Goal: Information Seeking & Learning: Learn about a topic

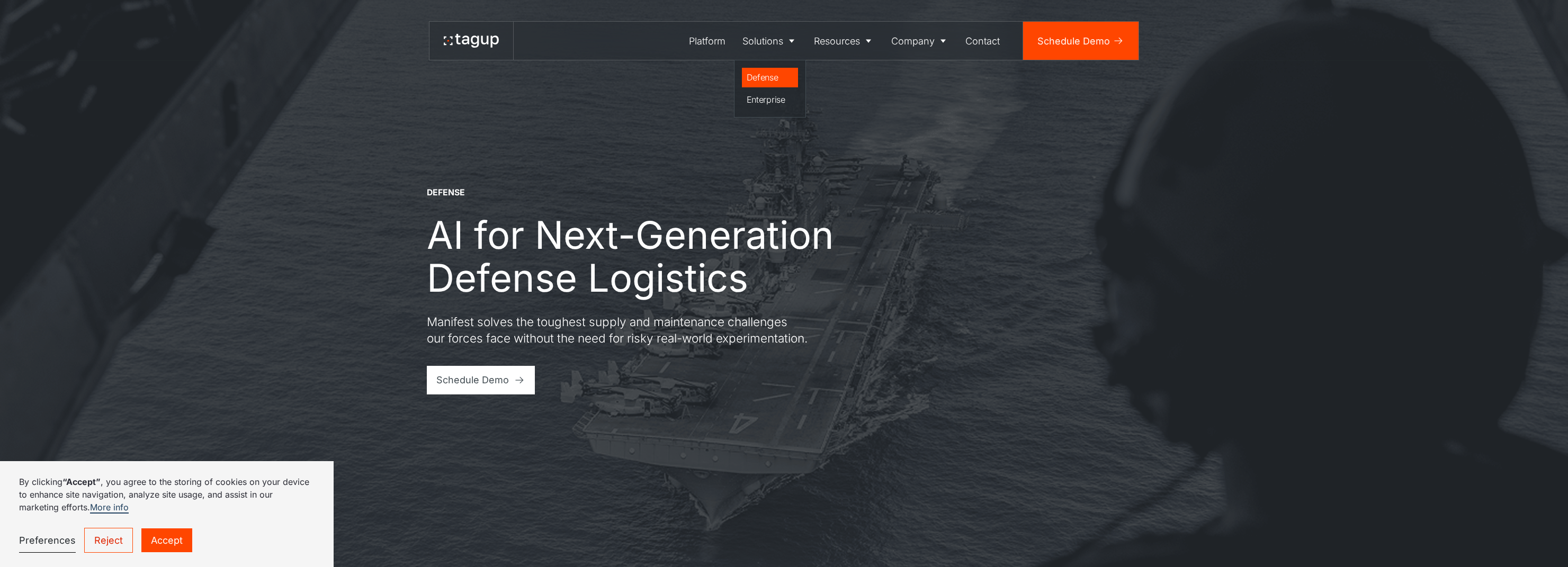
click at [771, 79] on div "Defense" at bounding box center [770, 77] width 47 height 13
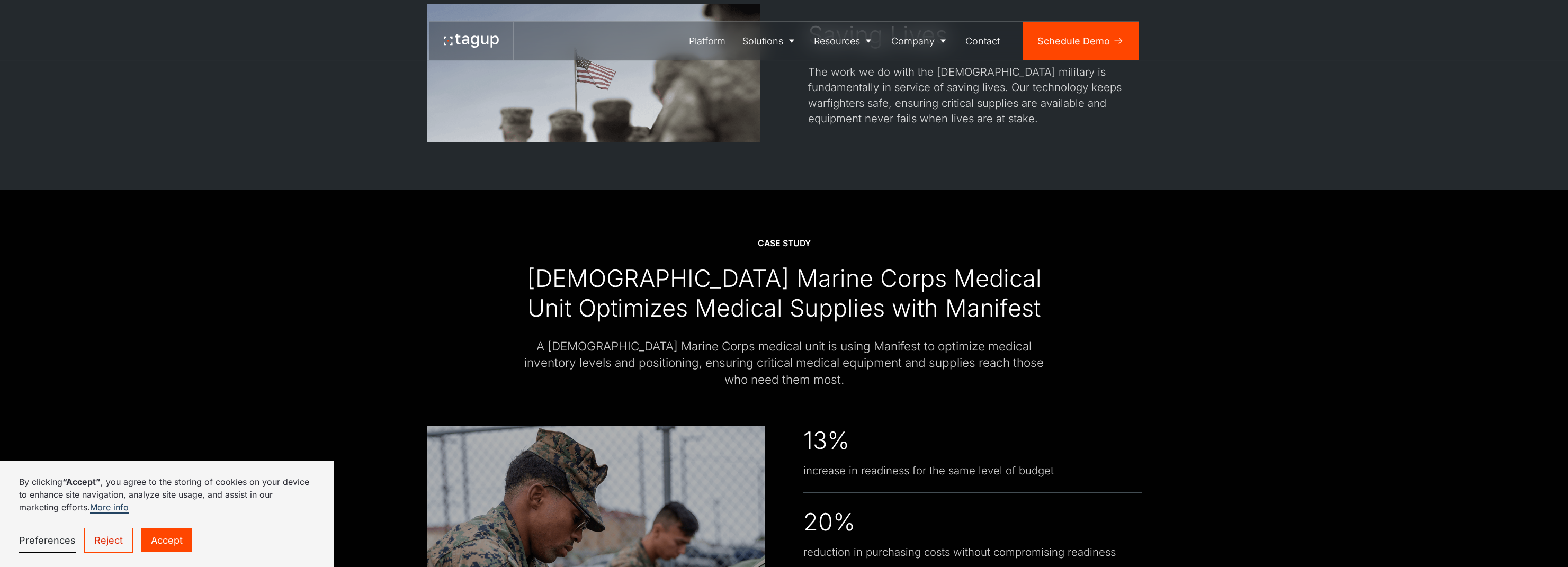
scroll to position [2357, 0]
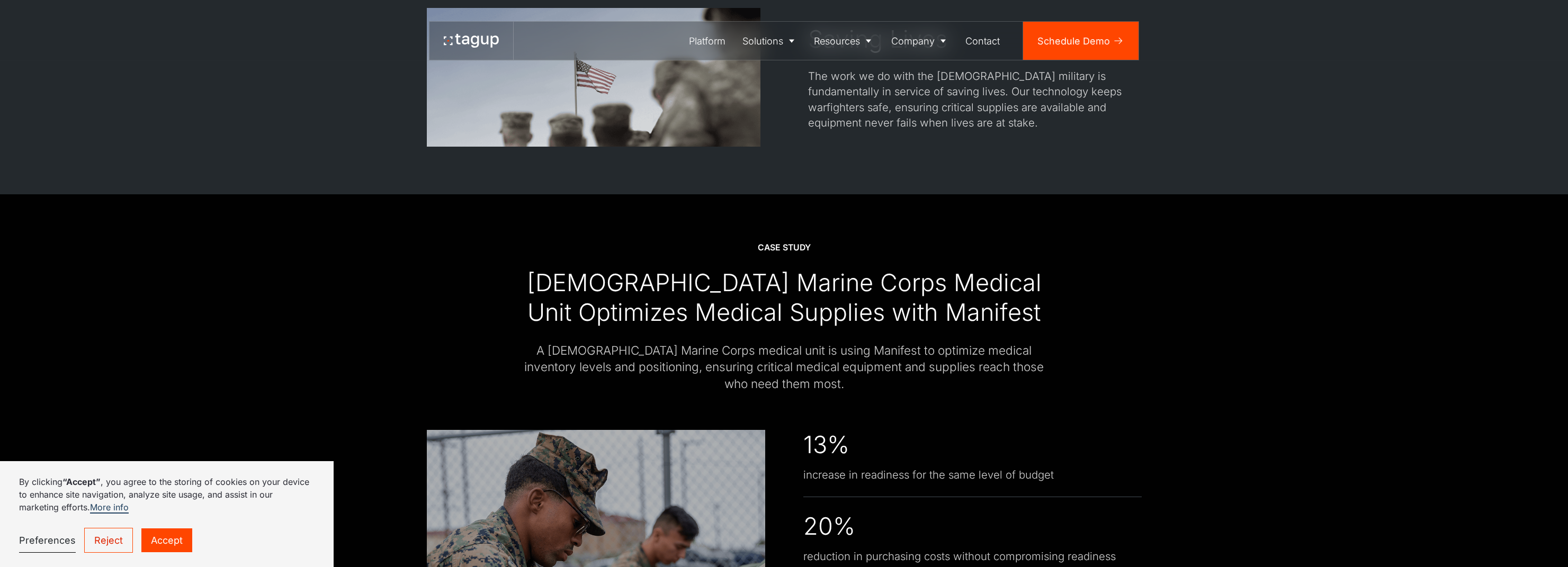
click at [707, 276] on div "[DEMOGRAPHIC_DATA] Marine Corps Medical Unit Optimizes Medical Supplies with Ma…" at bounding box center [784, 298] width 524 height 60
click at [765, 250] on div "CASE STUDY" at bounding box center [784, 248] width 53 height 12
click at [736, 235] on div "CASE STUDY U.S. Marine Corps Medical Unit Optimizes Medical Supplies with Manif…" at bounding box center [783, 494] width 1520 height 600
